Goal: Find specific page/section: Find specific page/section

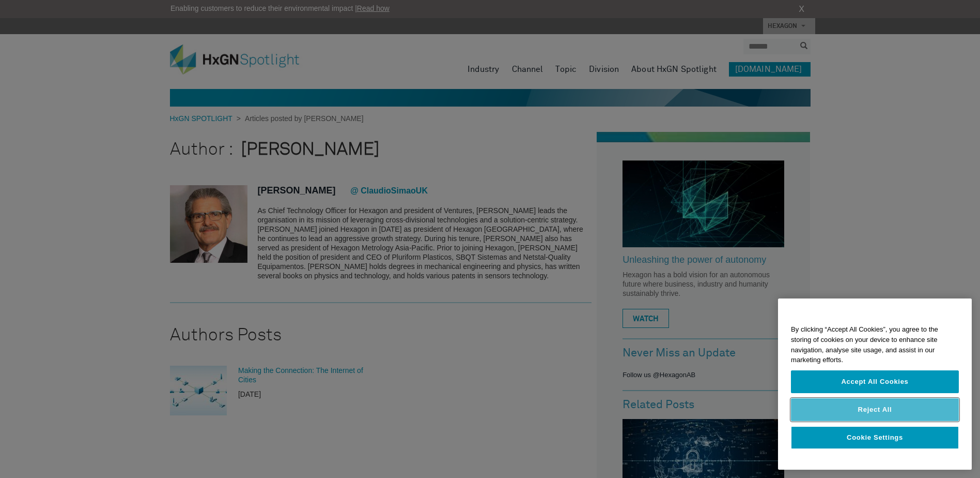
click at [886, 408] on button "Reject All" at bounding box center [875, 409] width 168 height 23
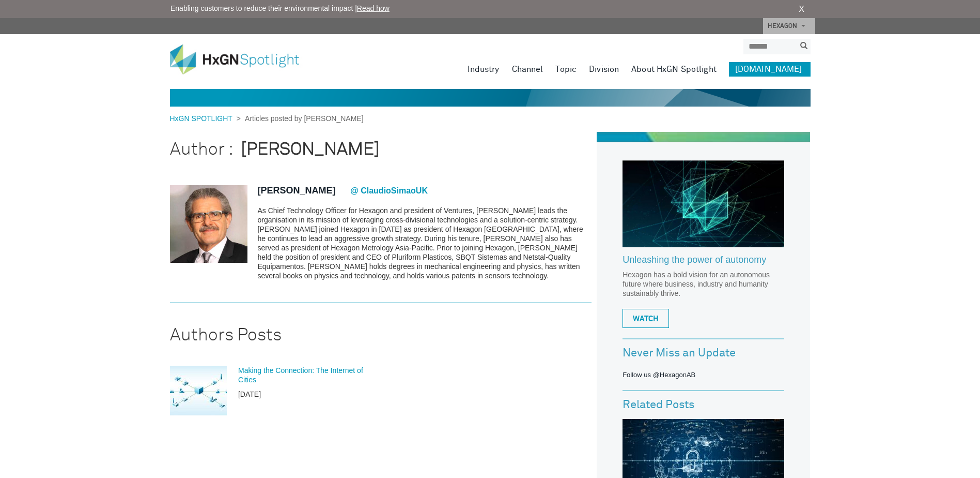
click at [256, 186] on section "[PERSON_NAME] @ ClaudioSimaoUK As Chief Technology Officer for Hexagon and pres…" at bounding box center [381, 236] width 422 height 133
click at [276, 186] on link "[PERSON_NAME]" at bounding box center [297, 190] width 78 height 10
click at [254, 151] on strong "[PERSON_NAME]" at bounding box center [310, 150] width 139 height 18
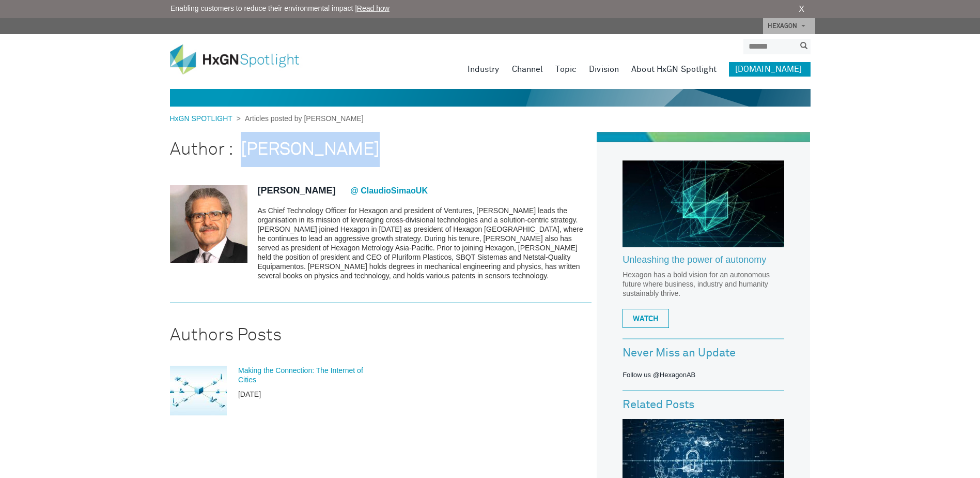
drag, startPoint x: 254, startPoint y: 151, endPoint x: 334, endPoint y: 150, distance: 80.6
click at [334, 150] on strong "[PERSON_NAME]" at bounding box center [310, 150] width 139 height 18
copy strong "[PERSON_NAME]"
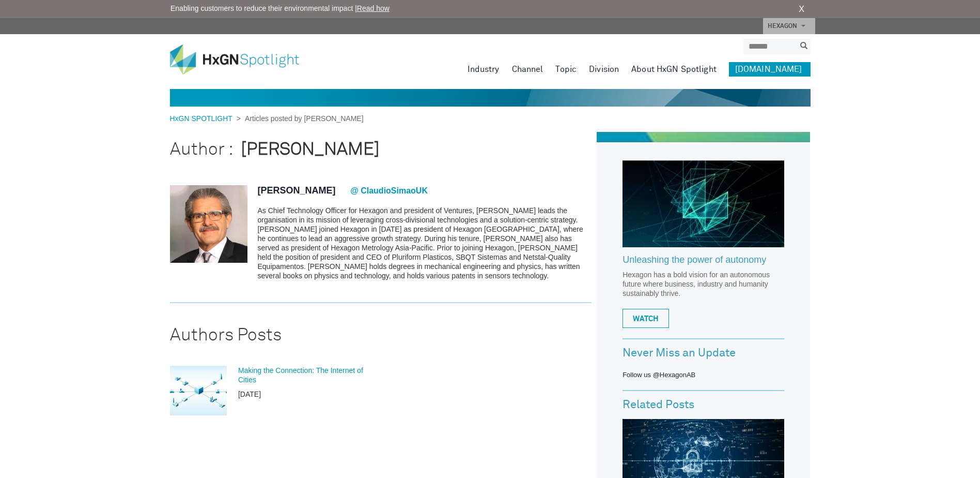
click at [449, 350] on h2 "Authors Posts" at bounding box center [381, 334] width 422 height 35
